Goal: Information Seeking & Learning: Check status

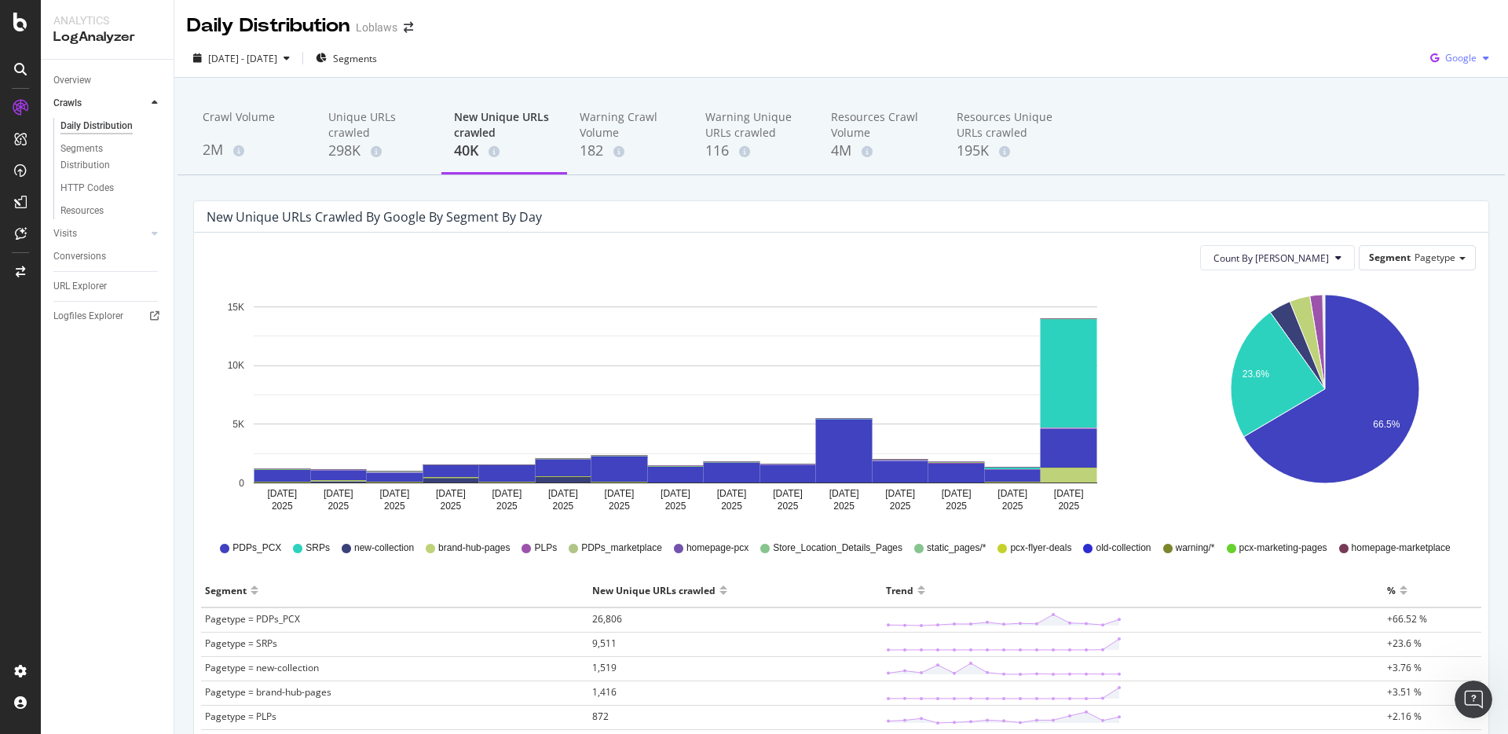
click at [1445, 60] on span "Google" at bounding box center [1460, 57] width 31 height 13
click at [1438, 145] on span "OpenAI" at bounding box center [1460, 148] width 58 height 14
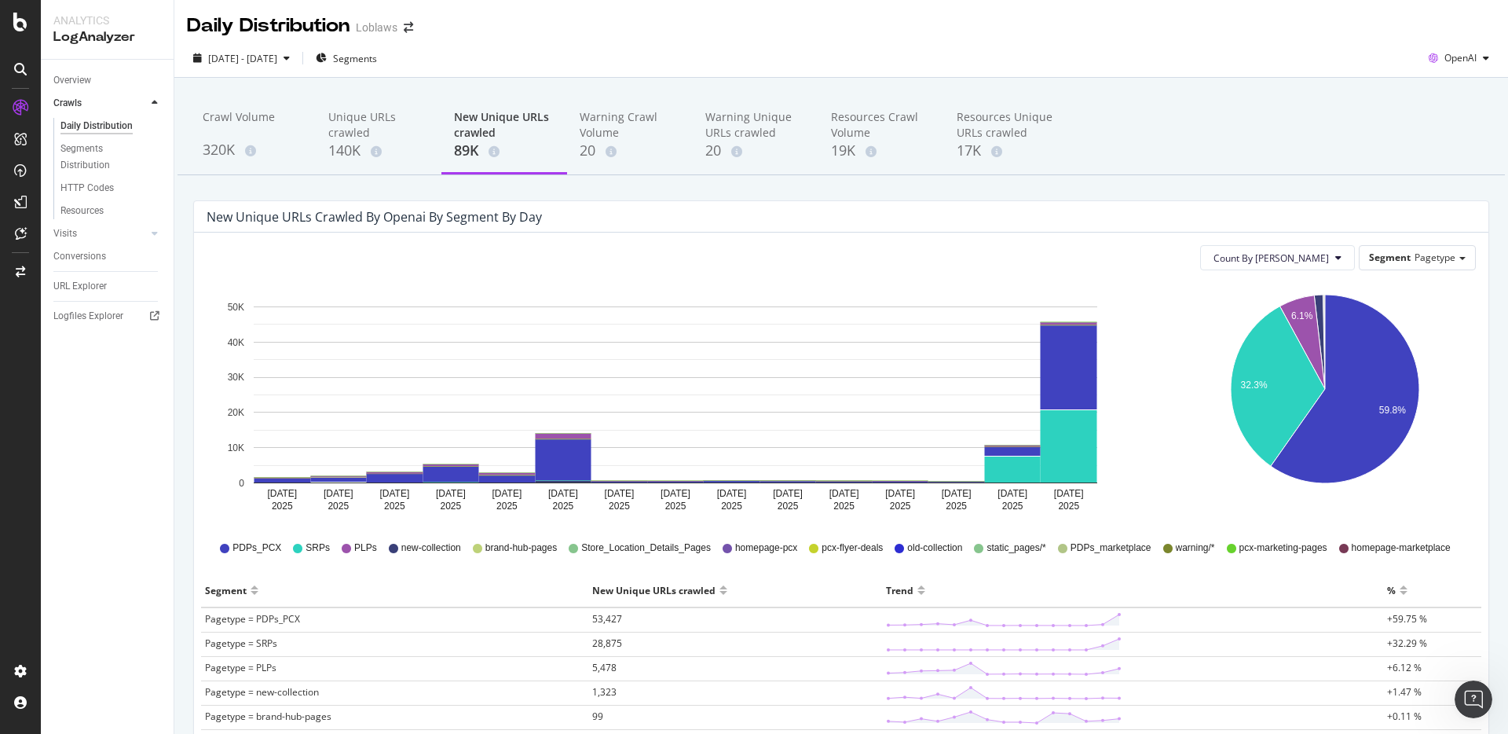
click at [1179, 140] on div "Crawl Volume 320K Unique URLs crawled 140K New Unique URLs crawled 89K Warning …" at bounding box center [842, 136] width 1328 height 79
